Goal: Find specific page/section: Find specific page/section

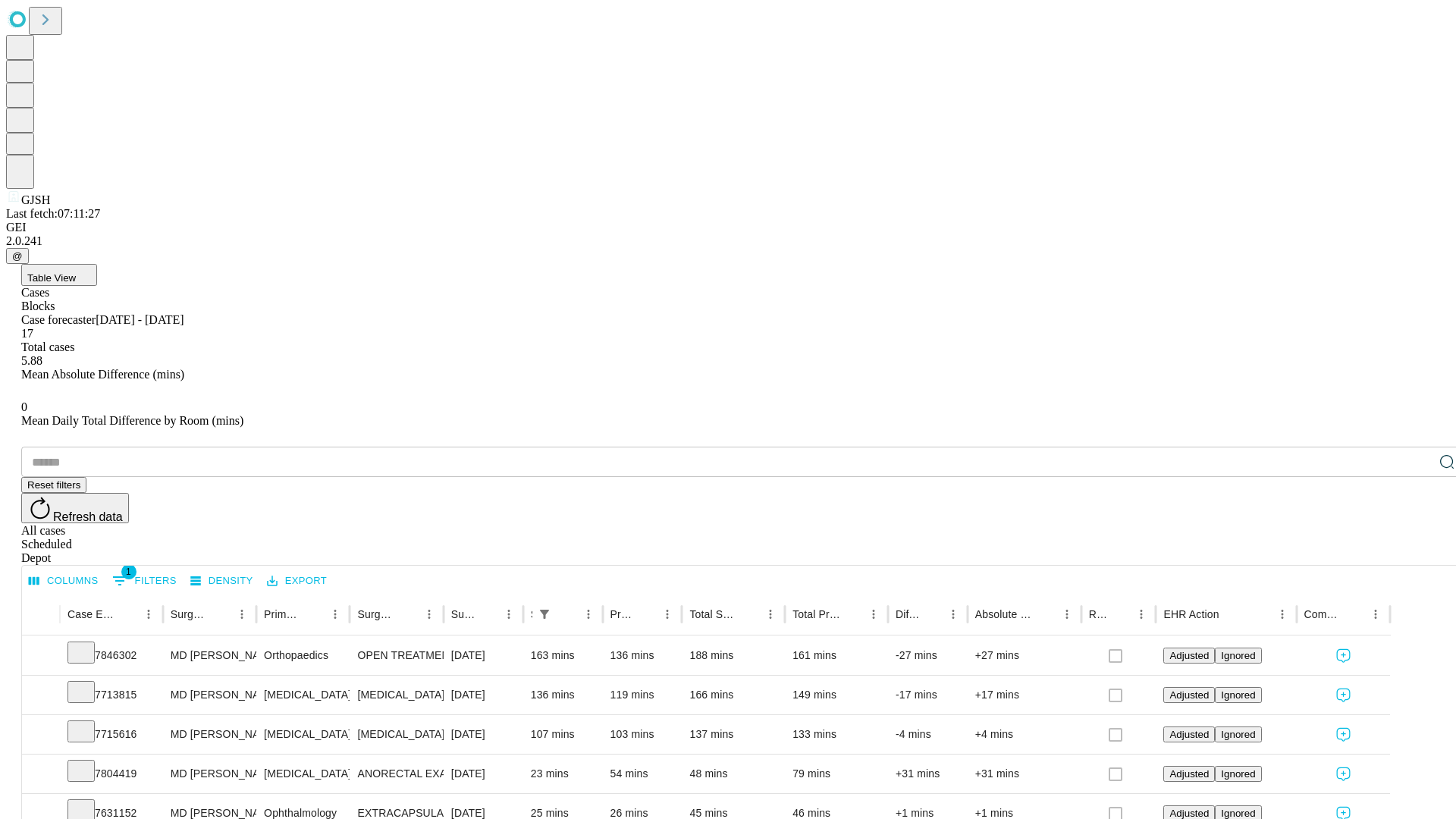
click at [1416, 551] on div "Depot" at bounding box center [743, 558] width 1443 height 14
